Goal: Task Accomplishment & Management: Manage account settings

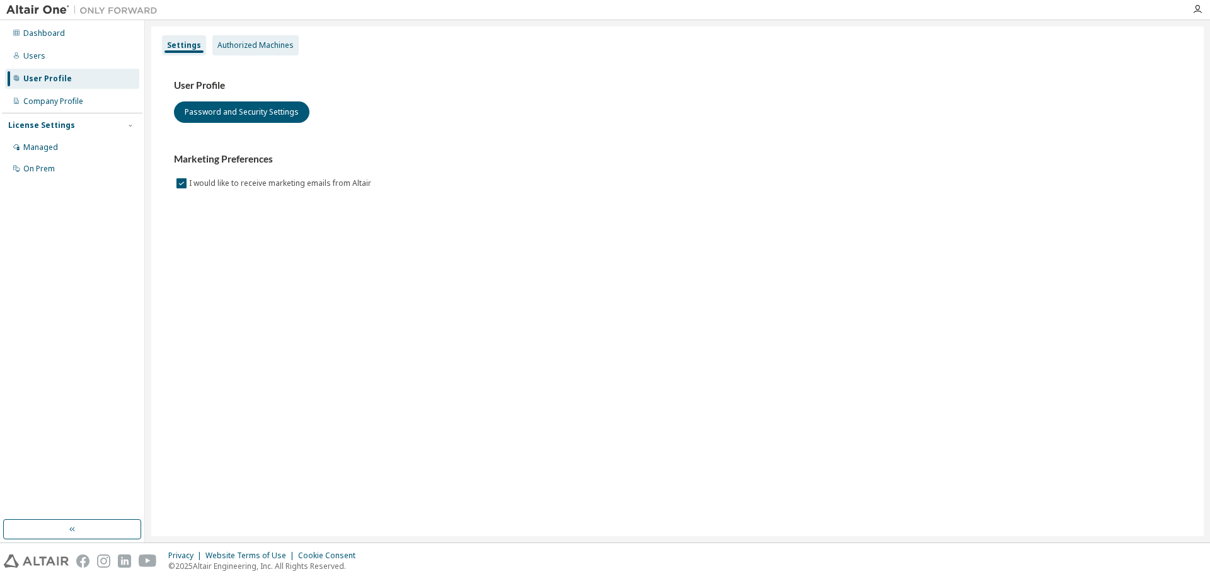
click at [282, 42] on div "Authorized Machines" at bounding box center [255, 45] width 76 height 10
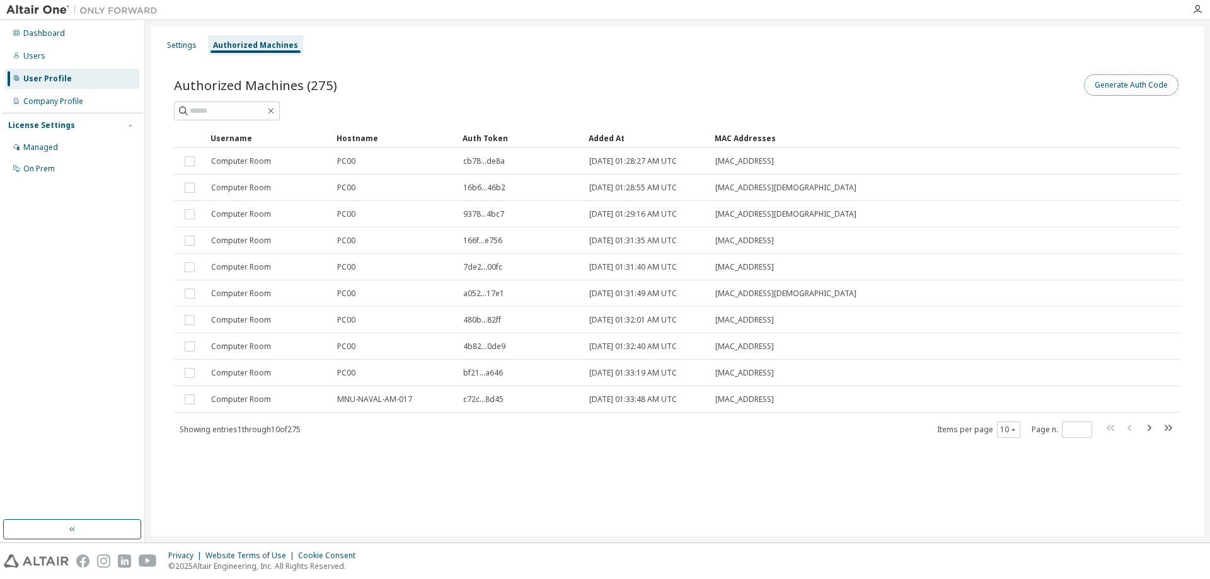
click at [1127, 87] on button "Generate Auth Code" at bounding box center [1131, 84] width 95 height 21
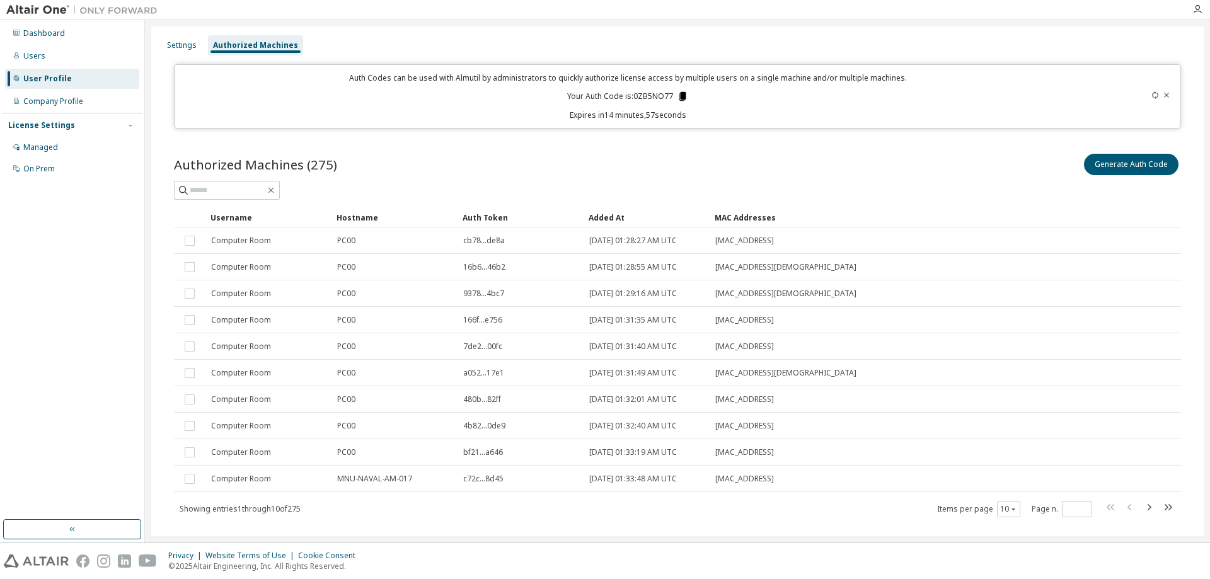
click at [684, 95] on icon at bounding box center [682, 96] width 11 height 11
click at [650, 173] on div "Authorized Machines (275) Generate Auth Code" at bounding box center [677, 164] width 1007 height 26
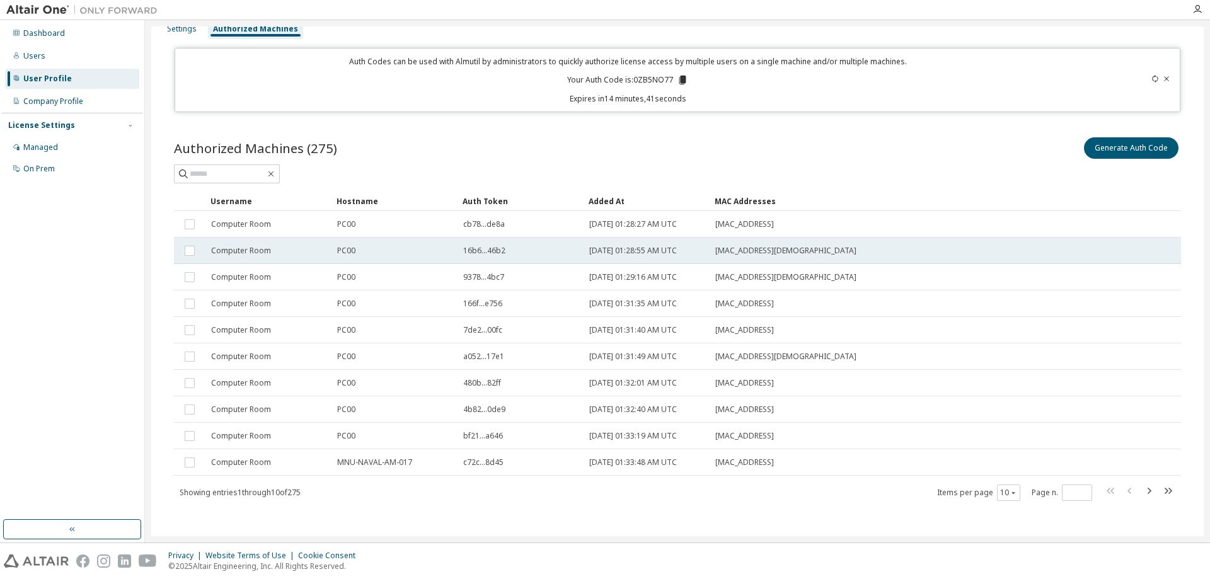
scroll to position [22, 0]
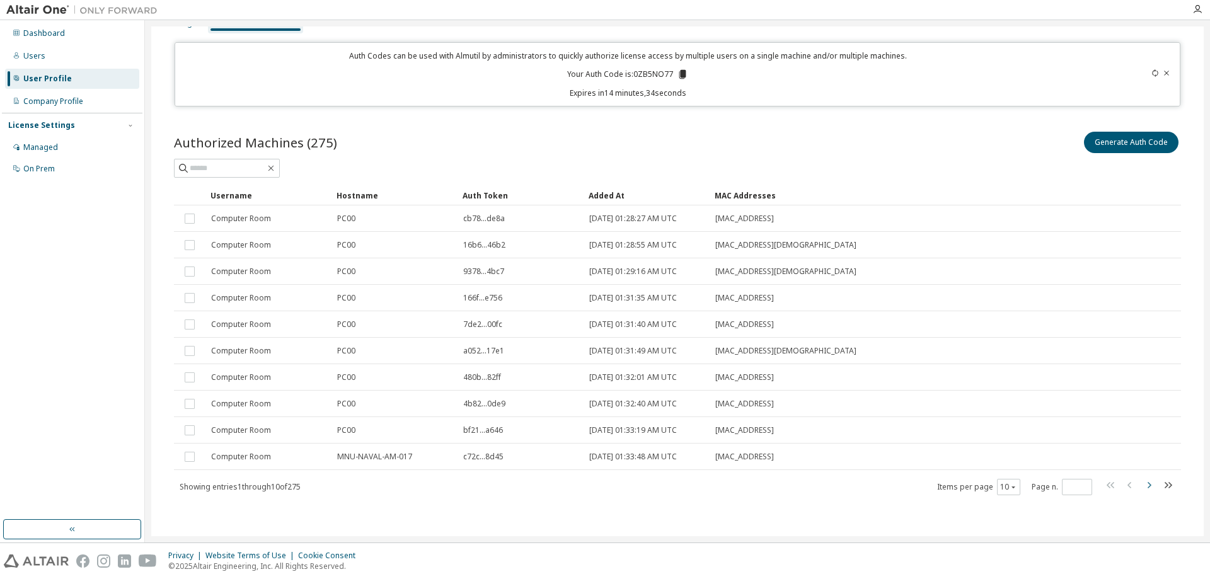
click at [1149, 487] on icon "button" at bounding box center [1149, 485] width 15 height 15
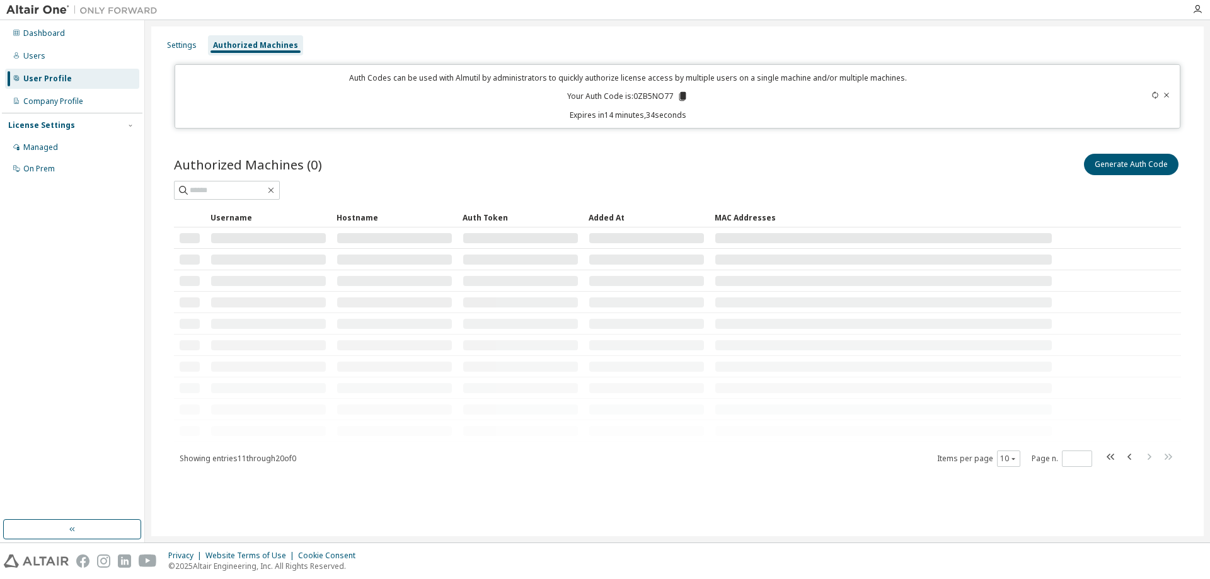
scroll to position [0, 0]
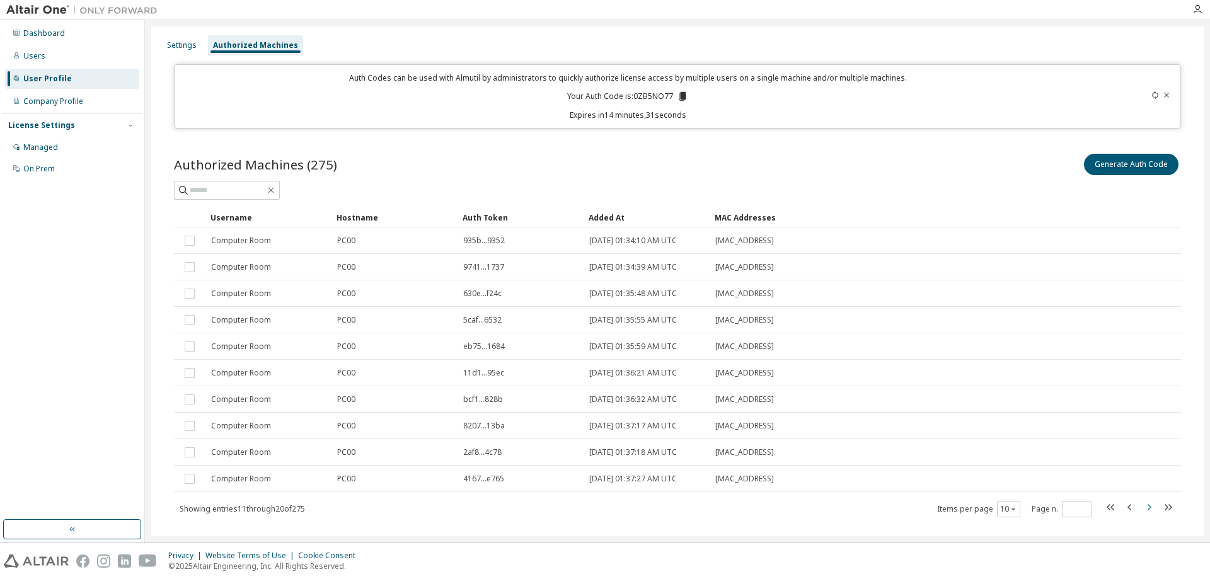
click at [1144, 506] on icon "button" at bounding box center [1149, 507] width 15 height 15
click at [1143, 504] on icon "button" at bounding box center [1149, 507] width 15 height 15
type input "*"
click at [1163, 96] on icon at bounding box center [1167, 95] width 8 height 8
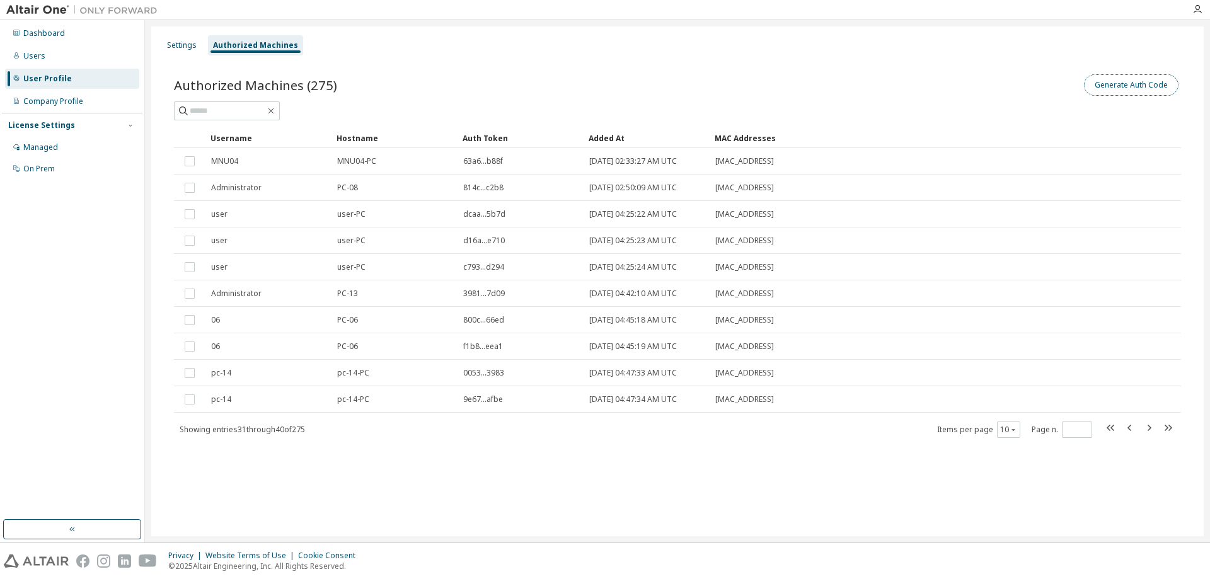
click at [1156, 78] on button "Generate Auth Code" at bounding box center [1131, 84] width 95 height 21
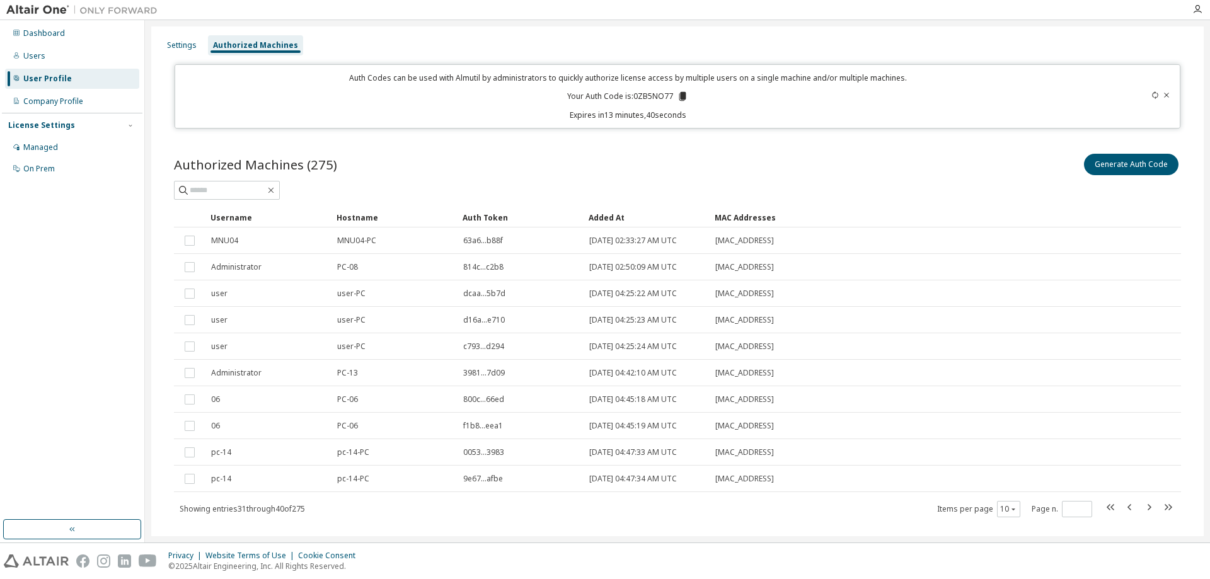
click at [1145, 99] on div at bounding box center [1123, 96] width 99 height 48
click at [1152, 98] on icon at bounding box center [1156, 95] width 8 height 8
click at [1152, 95] on icon at bounding box center [1156, 95] width 8 height 8
click at [1136, 155] on button "Generate Auth Code" at bounding box center [1131, 164] width 95 height 21
click at [686, 93] on div "Auth Codes can be used with Almutil by administrators to quickly authorize lice…" at bounding box center [628, 96] width 891 height 48
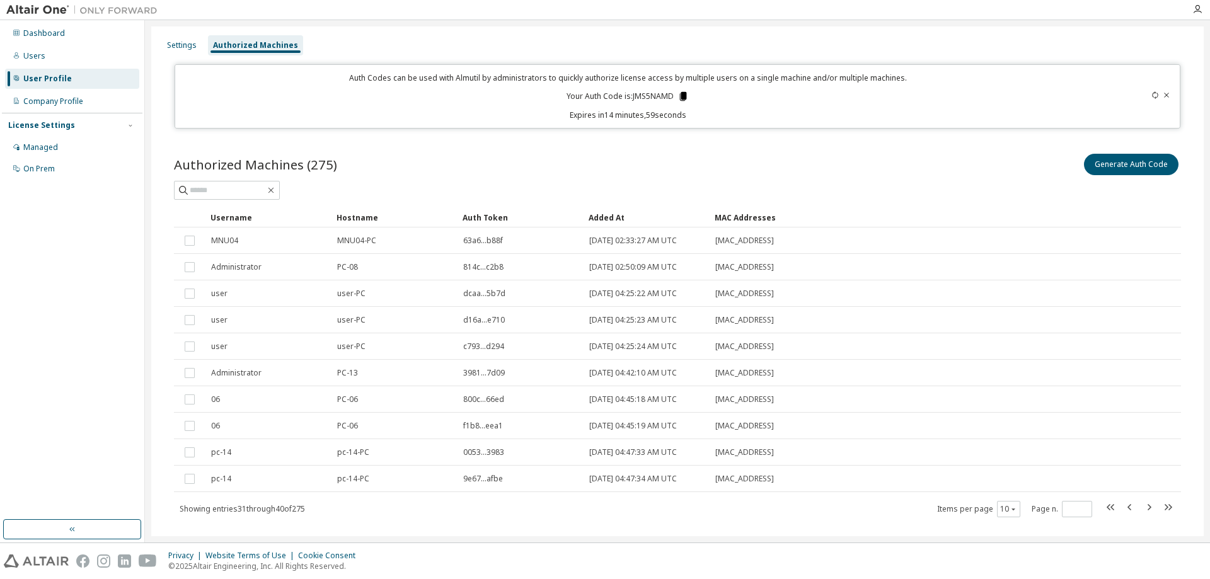
click at [680, 93] on icon at bounding box center [683, 96] width 7 height 9
click at [560, 175] on div "Authorized Machines (275) Generate Auth Code" at bounding box center [677, 164] width 1007 height 26
